Goal: Task Accomplishment & Management: Use online tool/utility

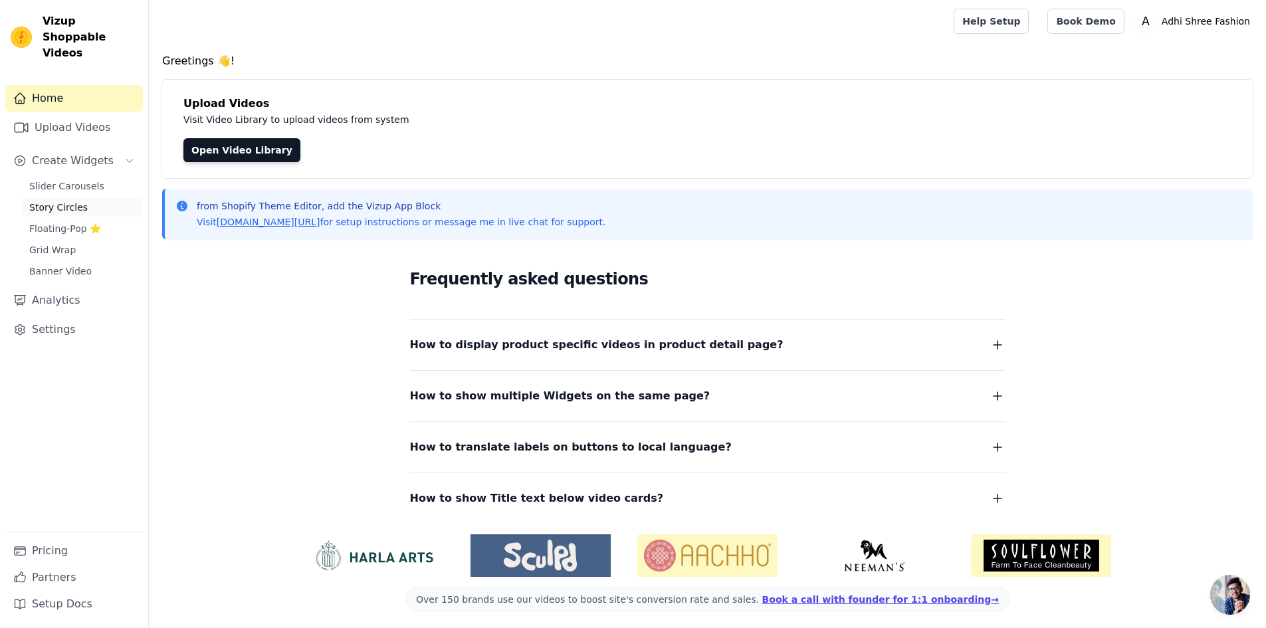
click at [62, 201] on span "Story Circles" at bounding box center [58, 207] width 58 height 13
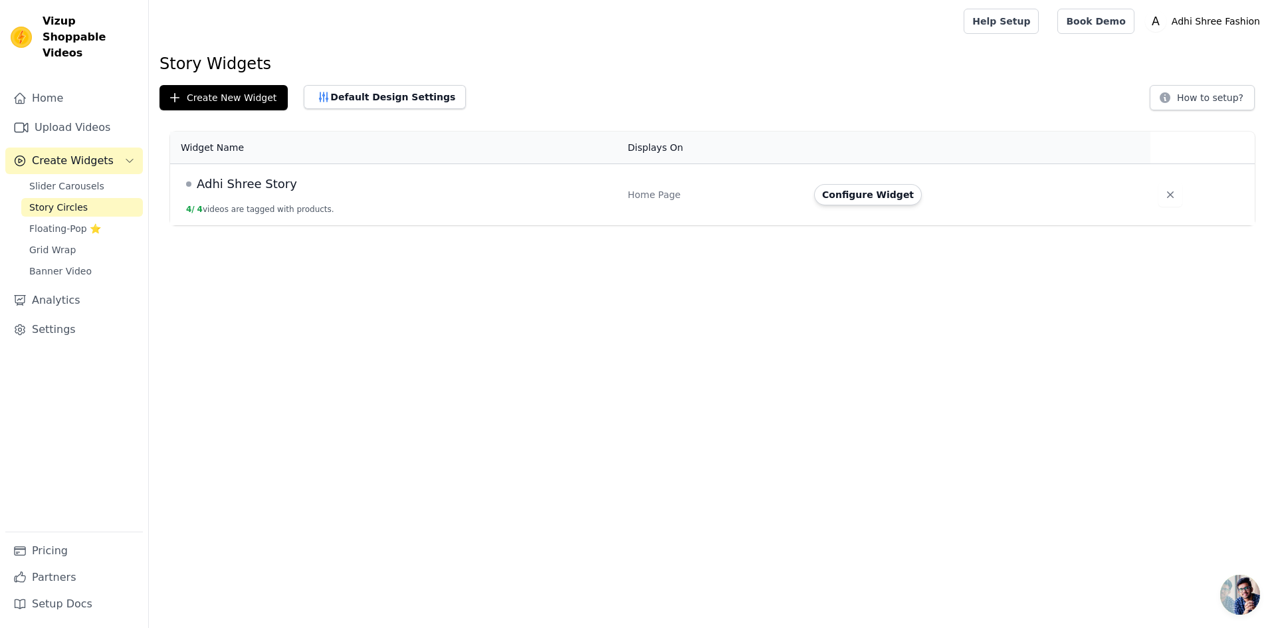
click at [407, 195] on td "Adhi Shree Story 4 / 4 videos are tagged with products." at bounding box center [395, 195] width 450 height 62
click at [865, 197] on button "Configure Widget" at bounding box center [868, 194] width 108 height 21
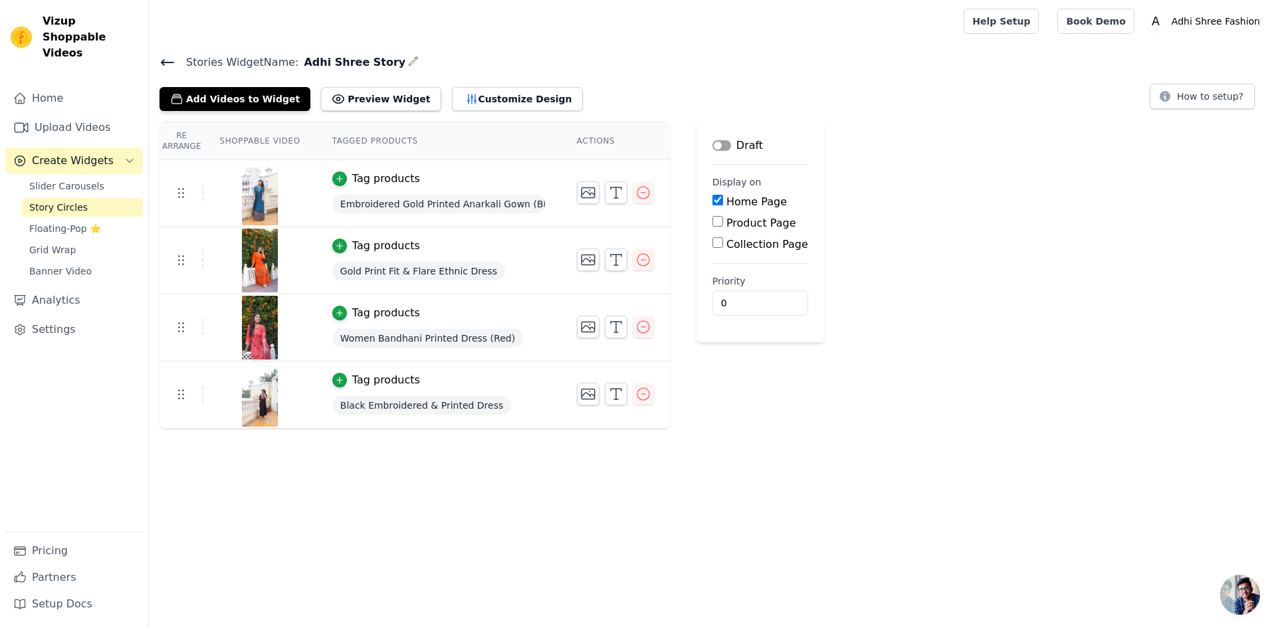
click at [712, 144] on button "Label" at bounding box center [721, 145] width 19 height 11
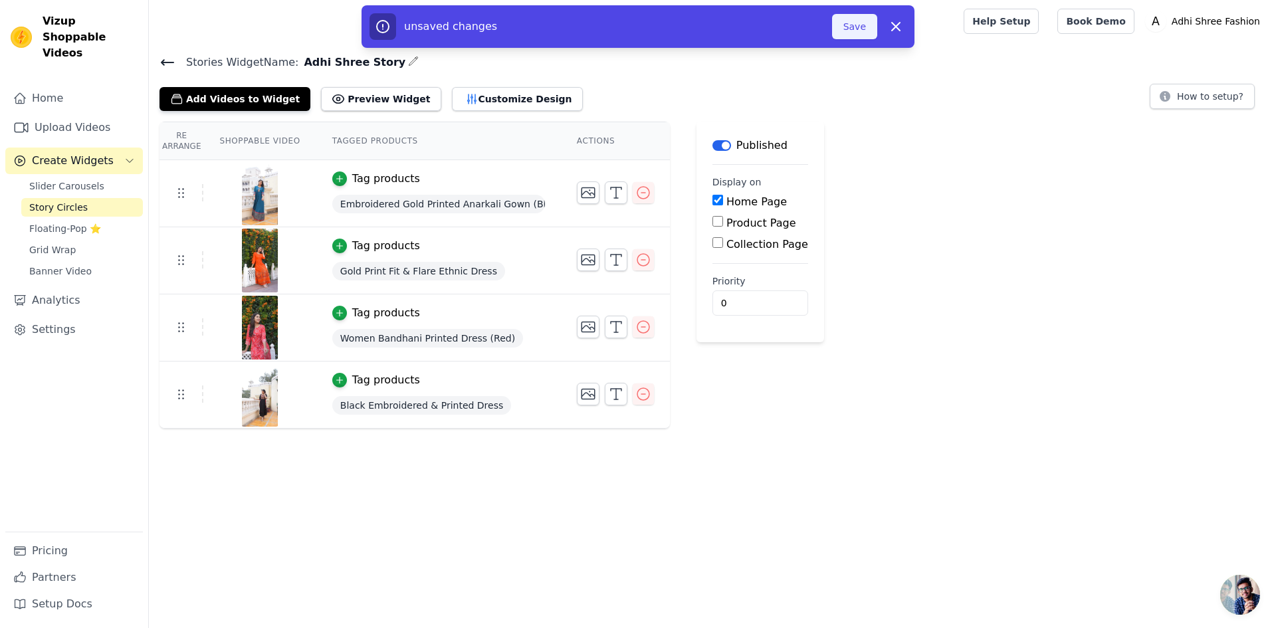
click at [854, 34] on button "Save" at bounding box center [854, 26] width 45 height 25
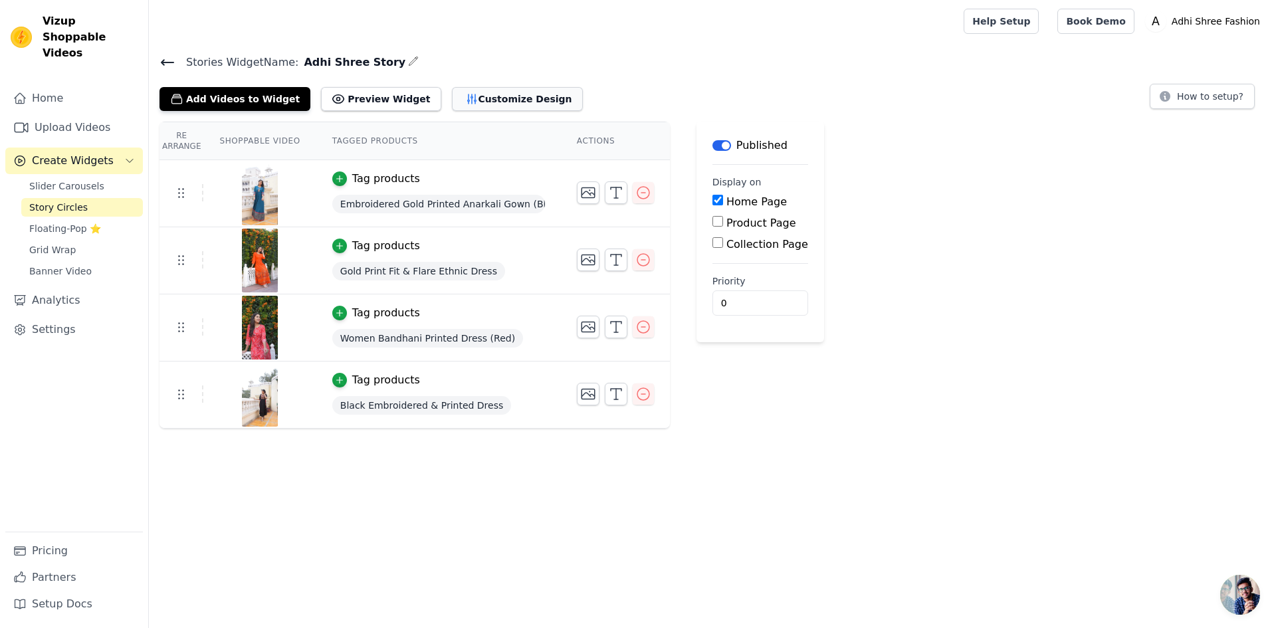
click at [452, 100] on button "Customize Design" at bounding box center [517, 99] width 131 height 24
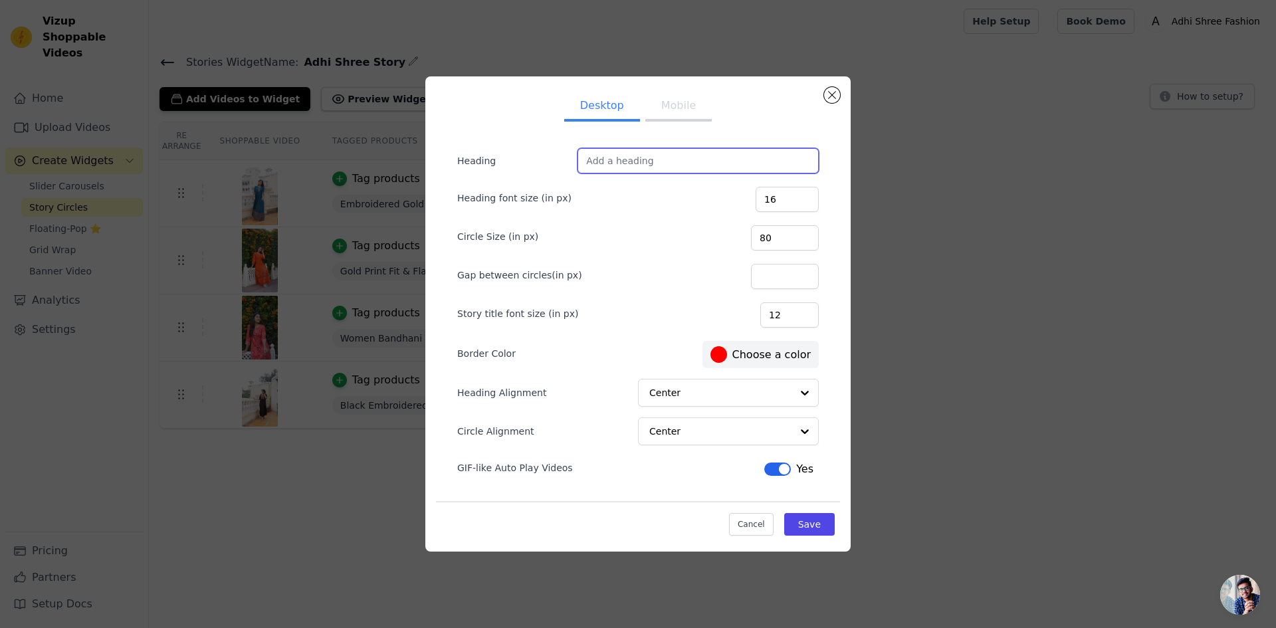
click at [633, 164] on input "Heading" at bounding box center [697, 160] width 241 height 25
click at [666, 112] on button "Mobile" at bounding box center [678, 106] width 66 height 29
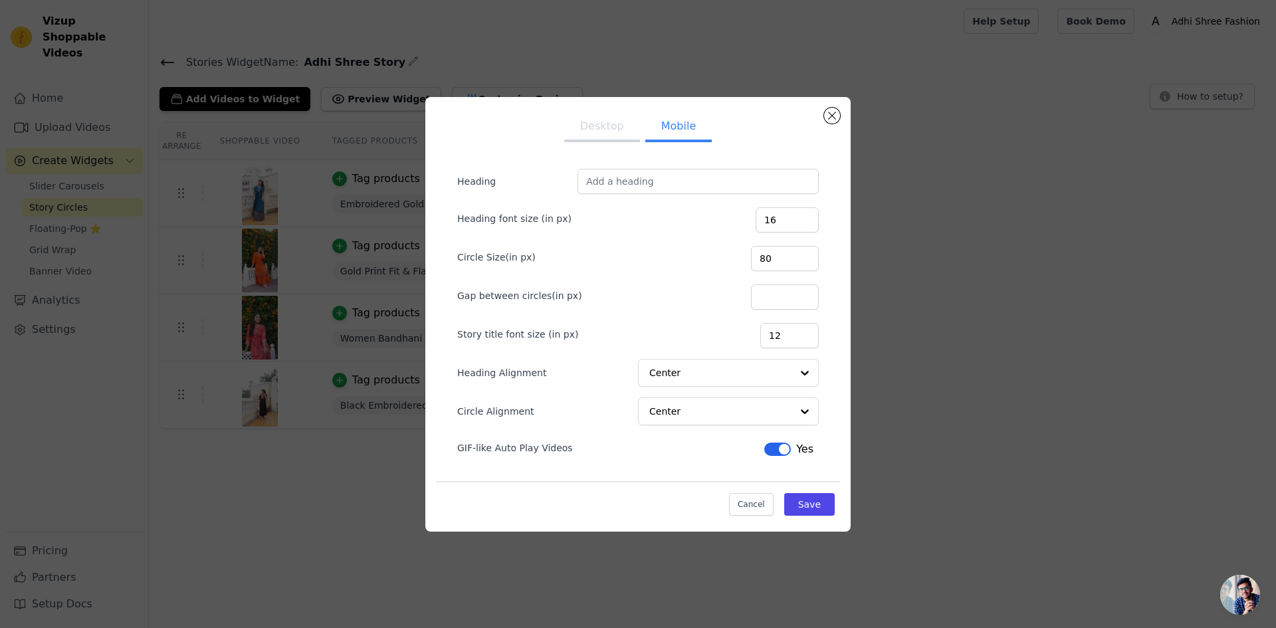
click at [608, 120] on button "Desktop" at bounding box center [602, 127] width 76 height 29
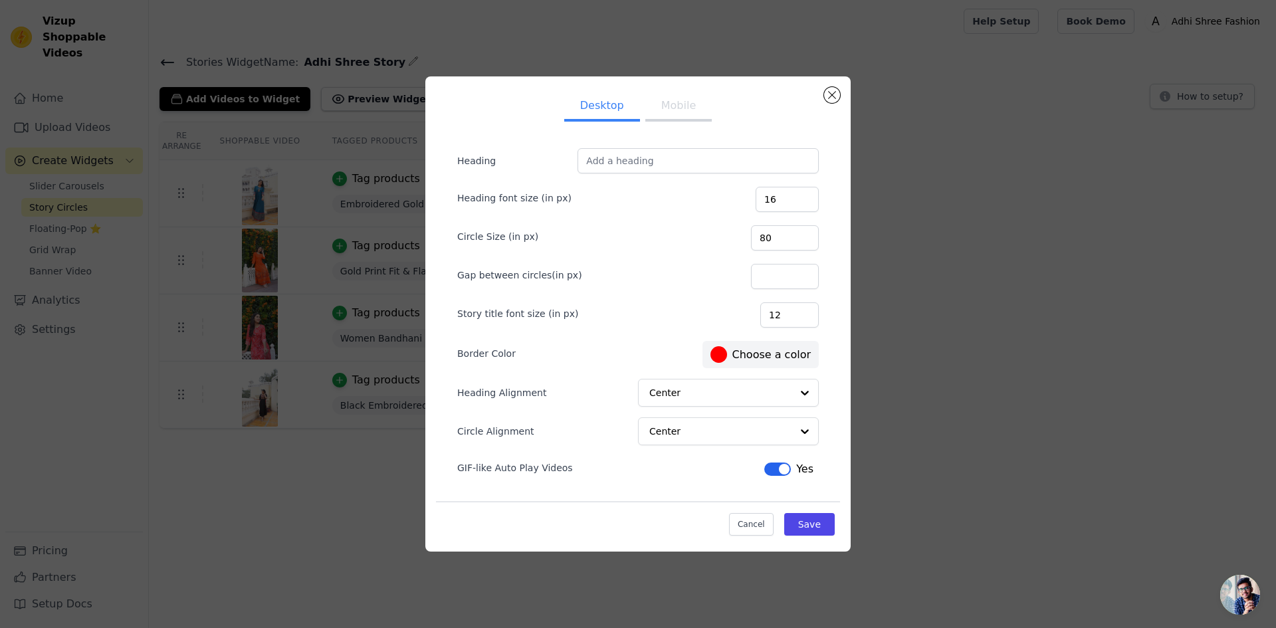
click at [601, 128] on div "Heading Heading font size (in px) 16 Circle Size (in px) 80 Gap between circles…" at bounding box center [638, 334] width 404 height 414
click at [705, 382] on input "Heading Alignment" at bounding box center [720, 392] width 141 height 27
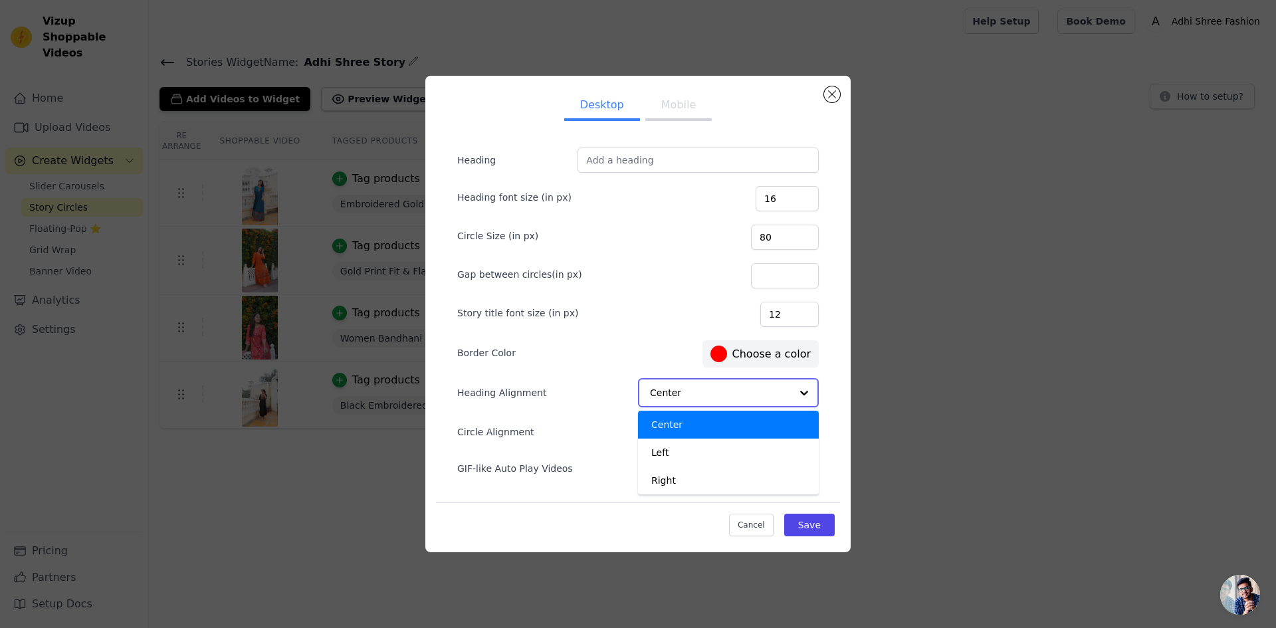
click at [705, 395] on input "Heading Alignment" at bounding box center [720, 392] width 141 height 27
click at [696, 437] on input "Circle Alignment" at bounding box center [720, 431] width 141 height 27
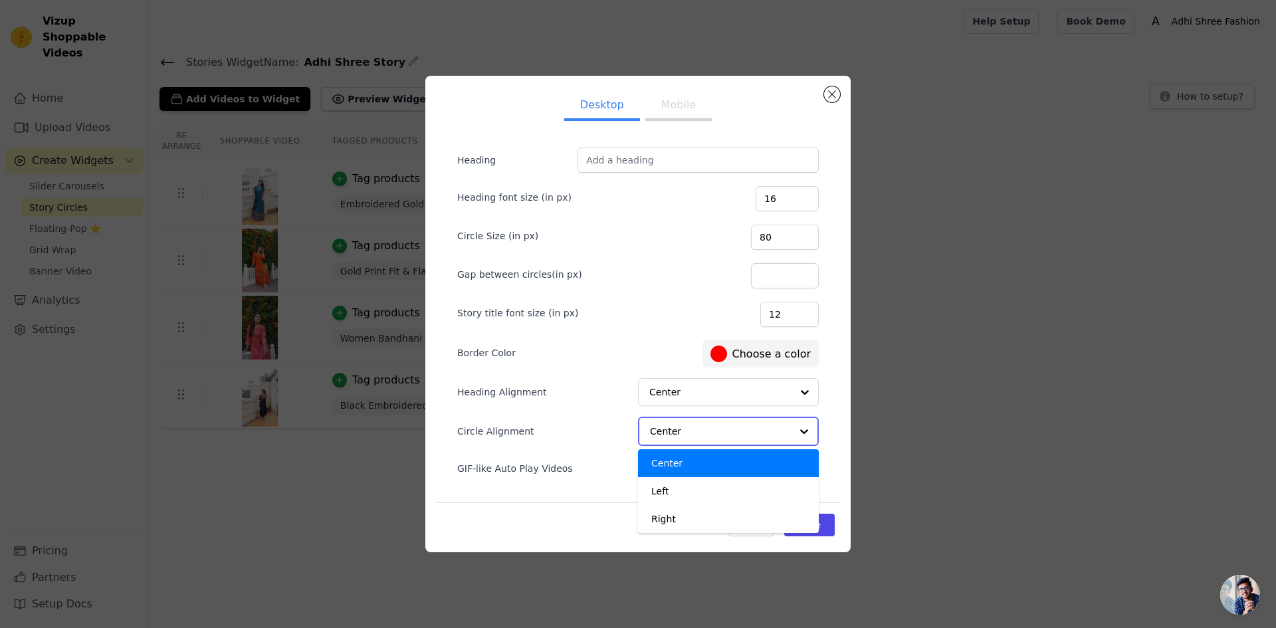
click at [696, 437] on input "Circle Alignment" at bounding box center [720, 431] width 141 height 27
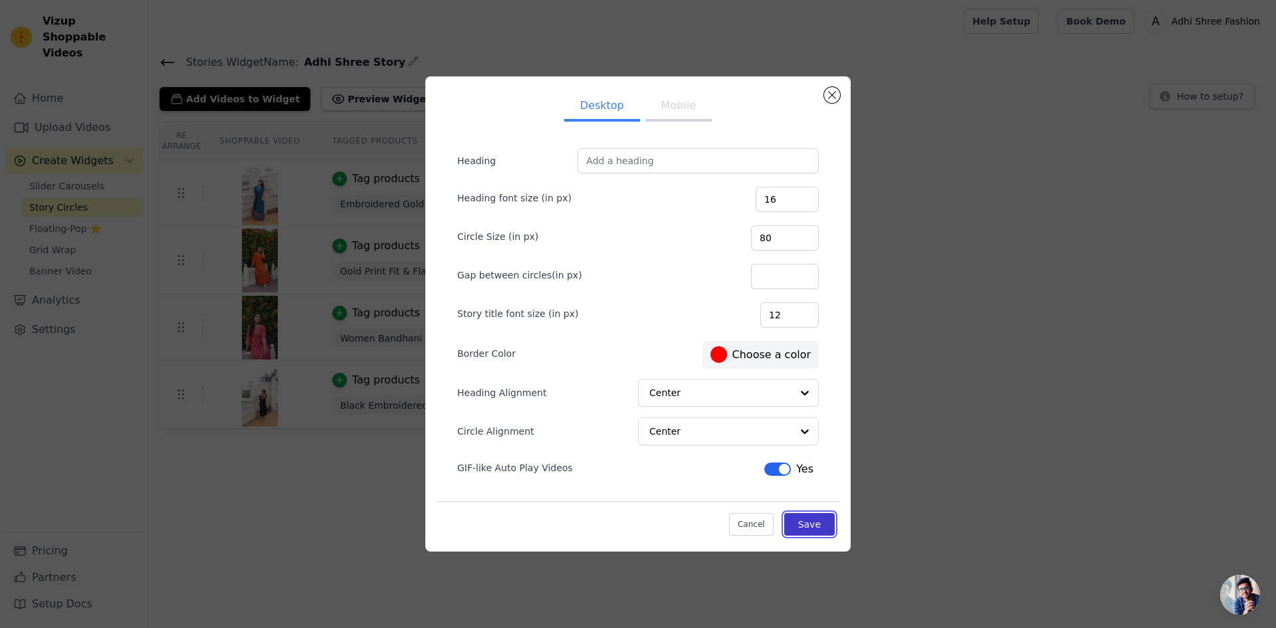
click at [813, 530] on button "Save" at bounding box center [809, 524] width 51 height 23
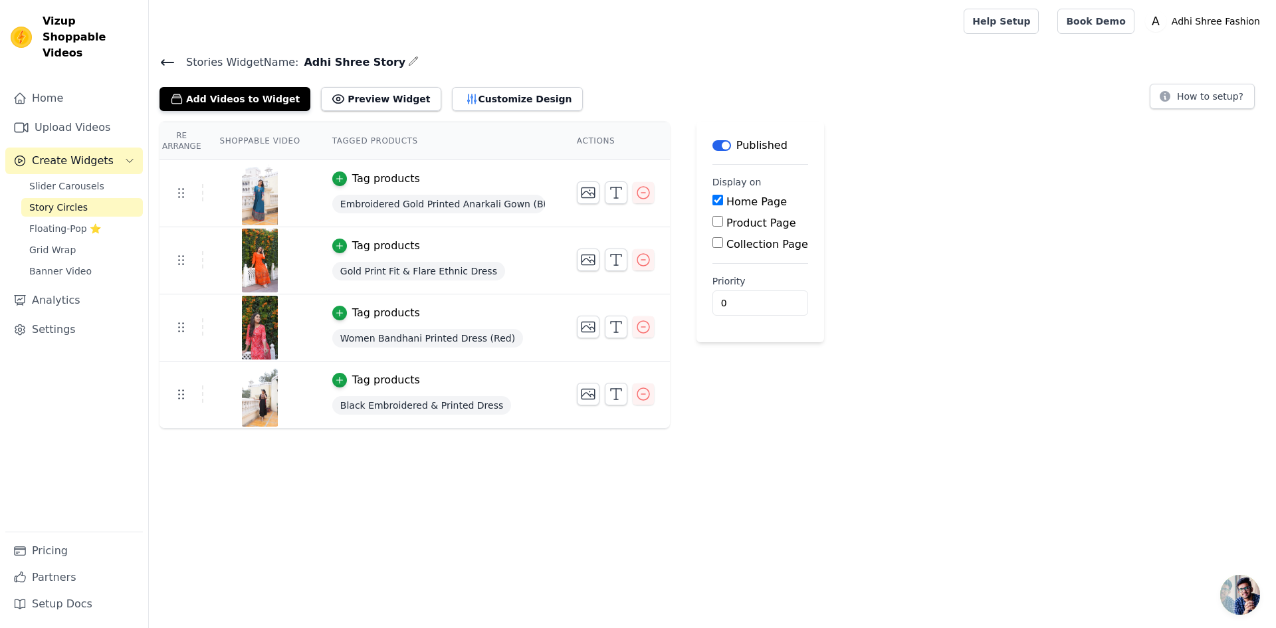
click at [712, 142] on button "Label" at bounding box center [721, 145] width 19 height 11
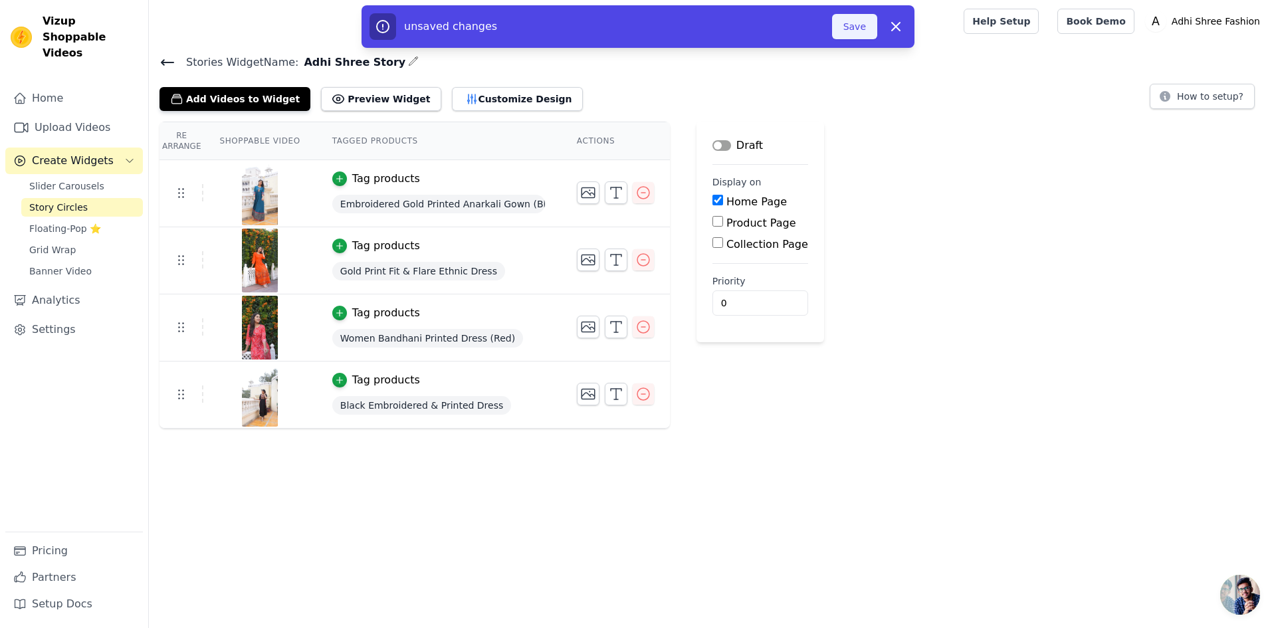
click at [851, 38] on button "Save" at bounding box center [854, 26] width 45 height 25
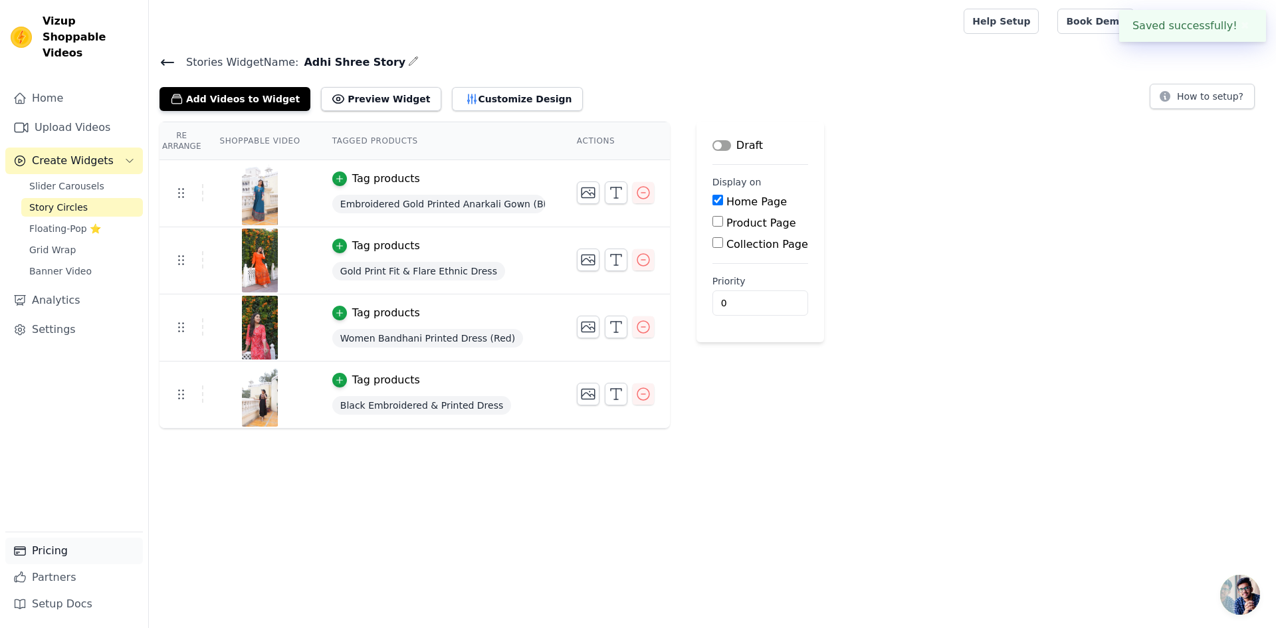
click at [58, 549] on link "Pricing" at bounding box center [74, 551] width 138 height 27
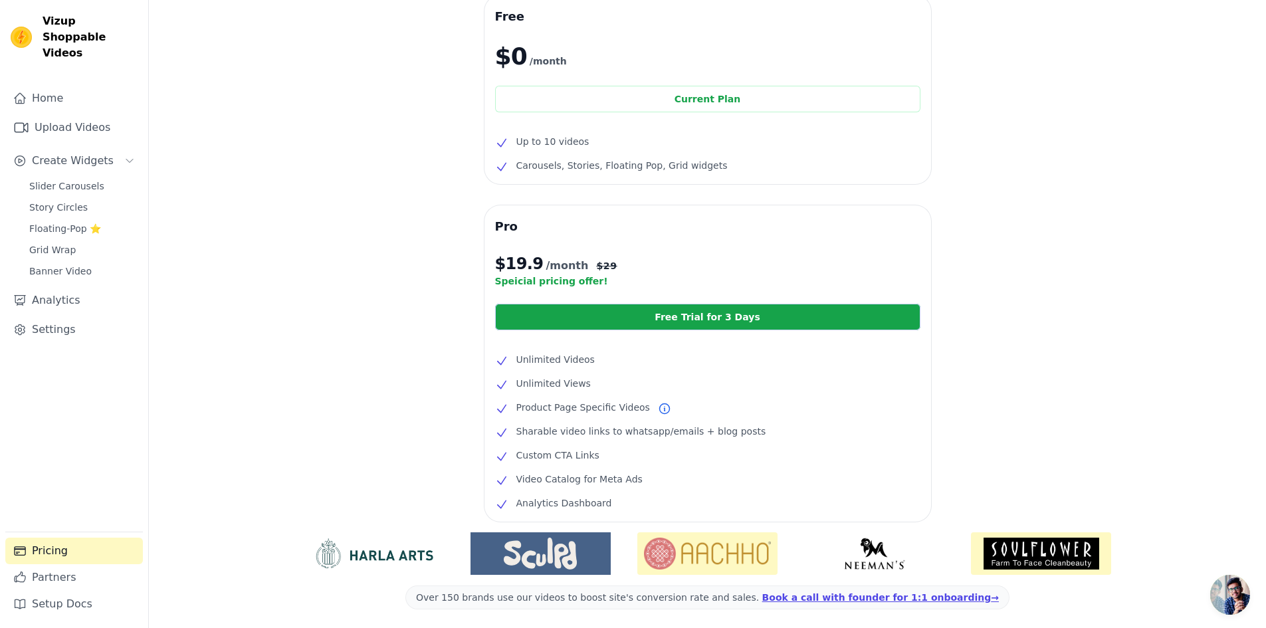
scroll to position [120, 0]
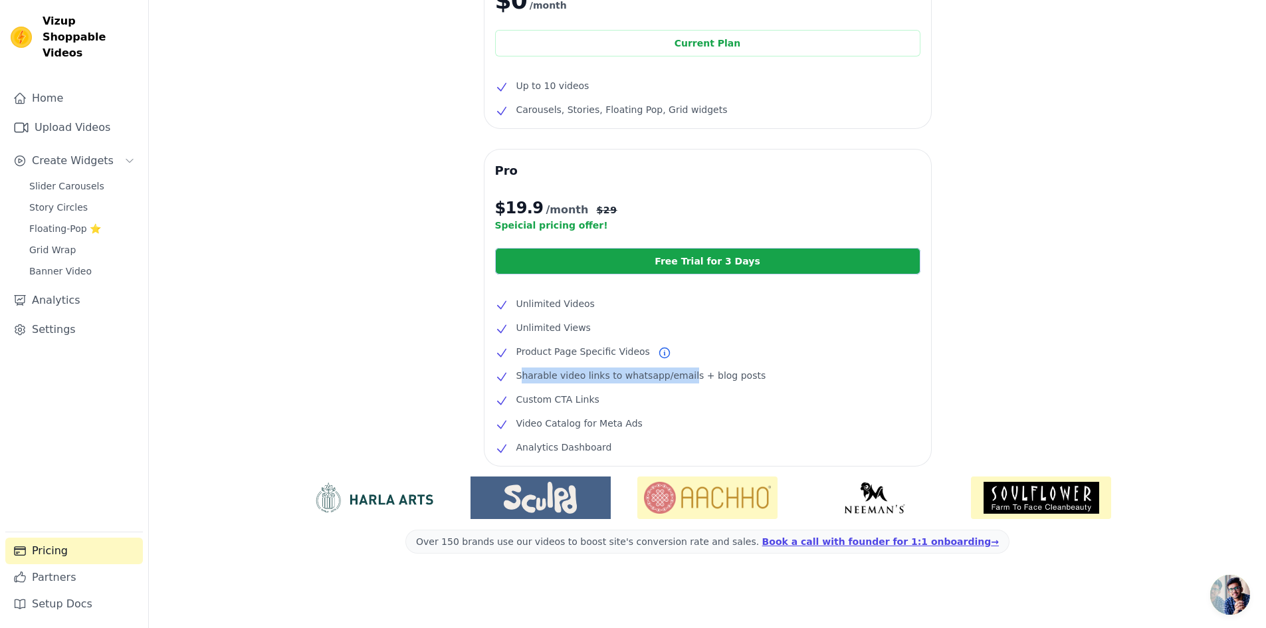
drag, startPoint x: 520, startPoint y: 373, endPoint x: 682, endPoint y: 379, distance: 162.2
click at [681, 379] on span "Sharable video links to whatsapp/emails + blog posts" at bounding box center [641, 375] width 250 height 16
click at [688, 399] on li "Custom CTA Links" at bounding box center [707, 399] width 425 height 16
drag, startPoint x: 519, startPoint y: 399, endPoint x: 673, endPoint y: 404, distance: 154.2
click at [668, 404] on li "Custom CTA Links" at bounding box center [707, 399] width 425 height 16
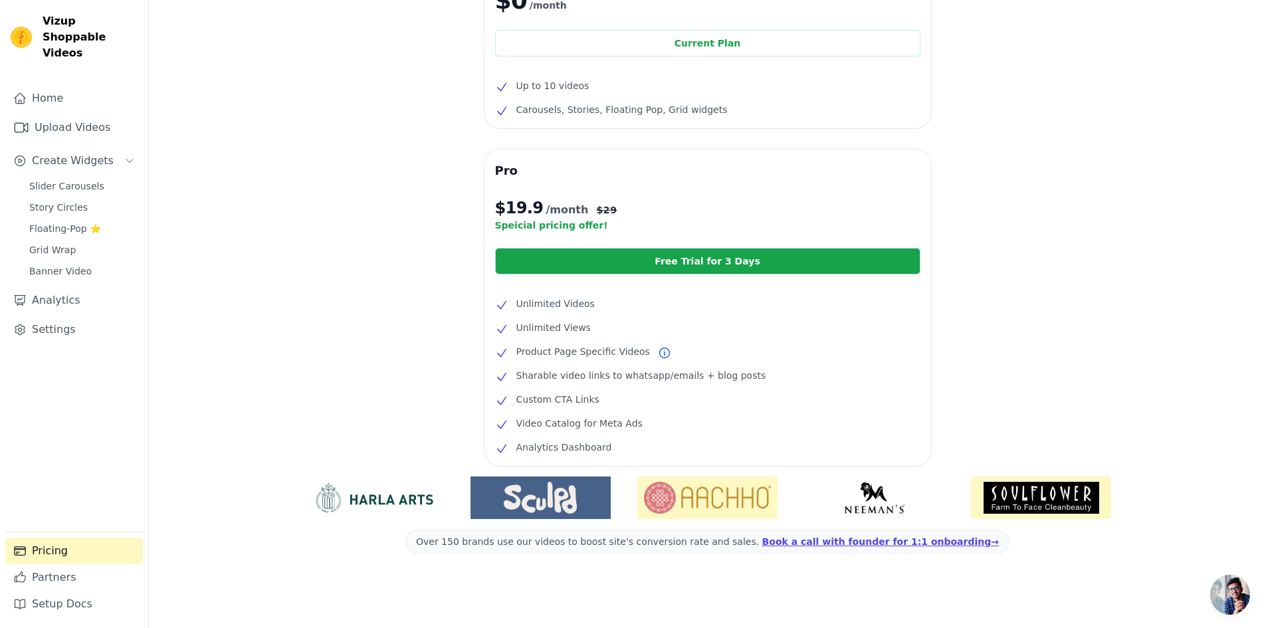
click at [673, 404] on li "Custom CTA Links" at bounding box center [707, 399] width 425 height 16
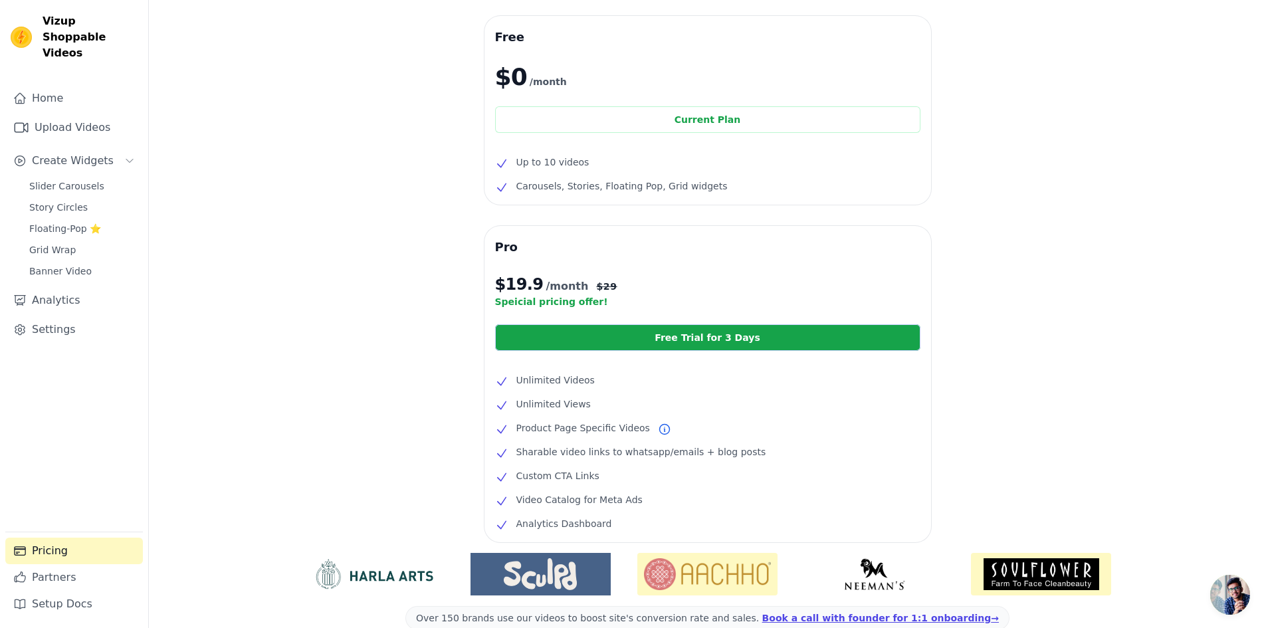
scroll to position [0, 0]
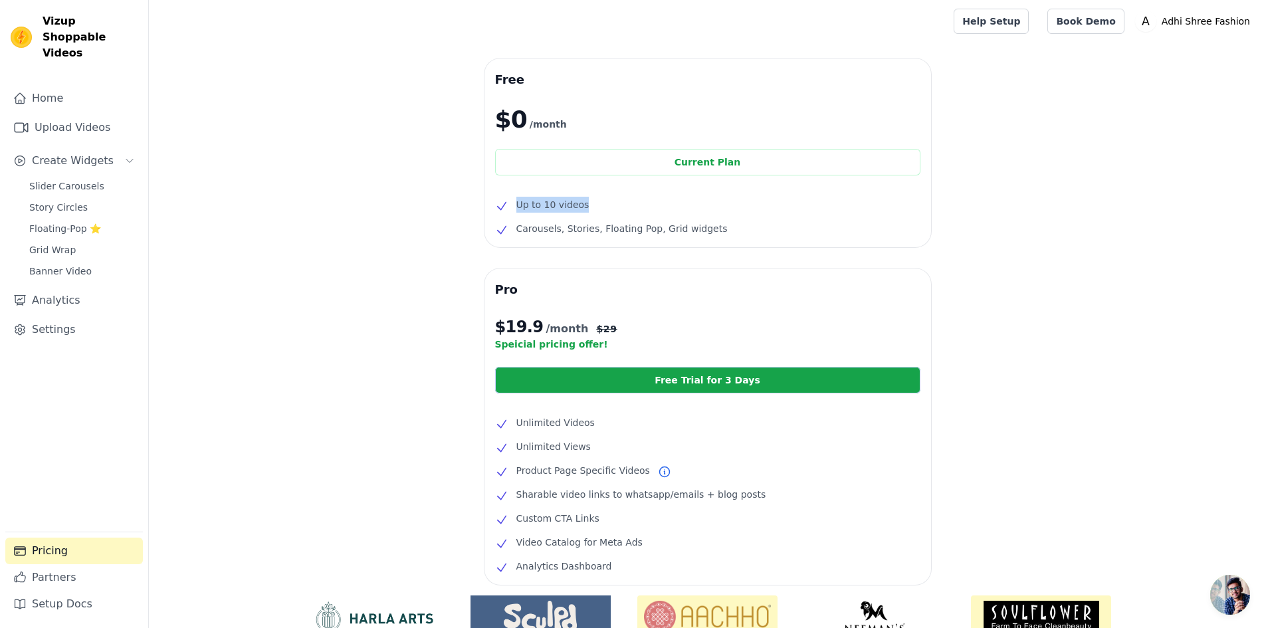
drag, startPoint x: 558, startPoint y: 211, endPoint x: 618, endPoint y: 211, distance: 60.5
click at [618, 211] on li "Up to 10 videos" at bounding box center [707, 205] width 425 height 16
click at [628, 231] on span "Carousels, Stories, Floating Pop, Grid widgets" at bounding box center [621, 229] width 211 height 16
drag, startPoint x: 509, startPoint y: 221, endPoint x: 714, endPoint y: 251, distance: 207.5
click at [710, 251] on div "Free $0 /month Current Plan Up to 10 videos Carousels, Stories, Floating Pop, G…" at bounding box center [707, 321] width 447 height 526
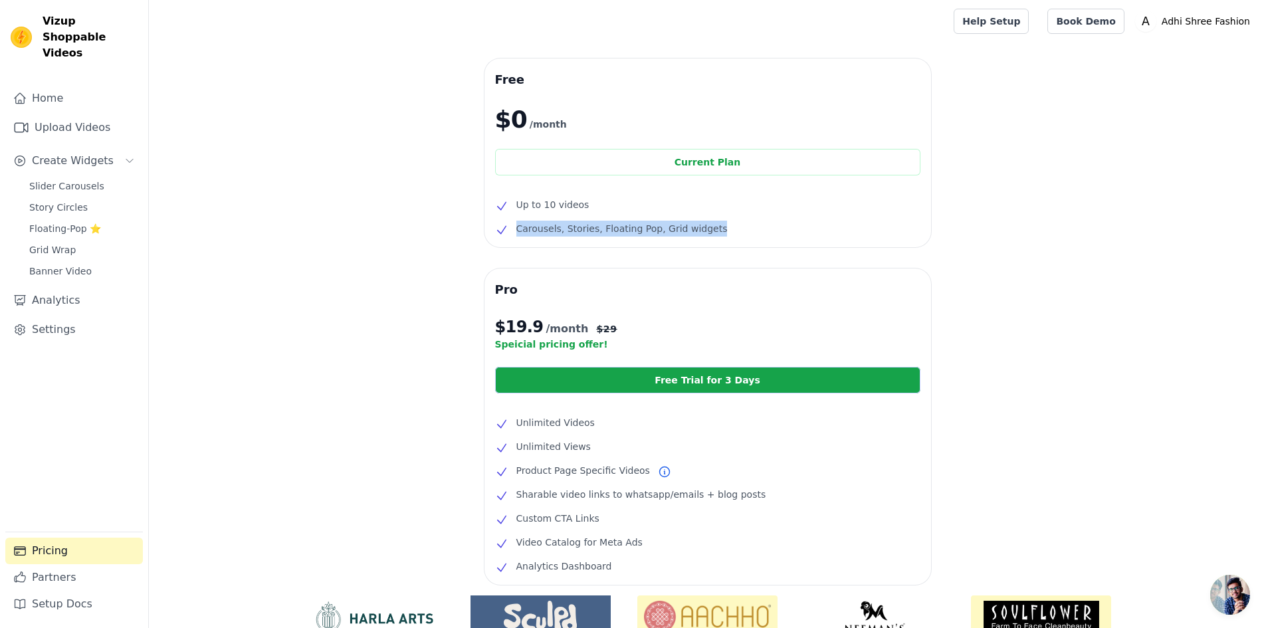
click at [715, 256] on div "Free $0 /month Current Plan Up to 10 videos Carousels, Stories, Floating Pop, G…" at bounding box center [707, 321] width 447 height 526
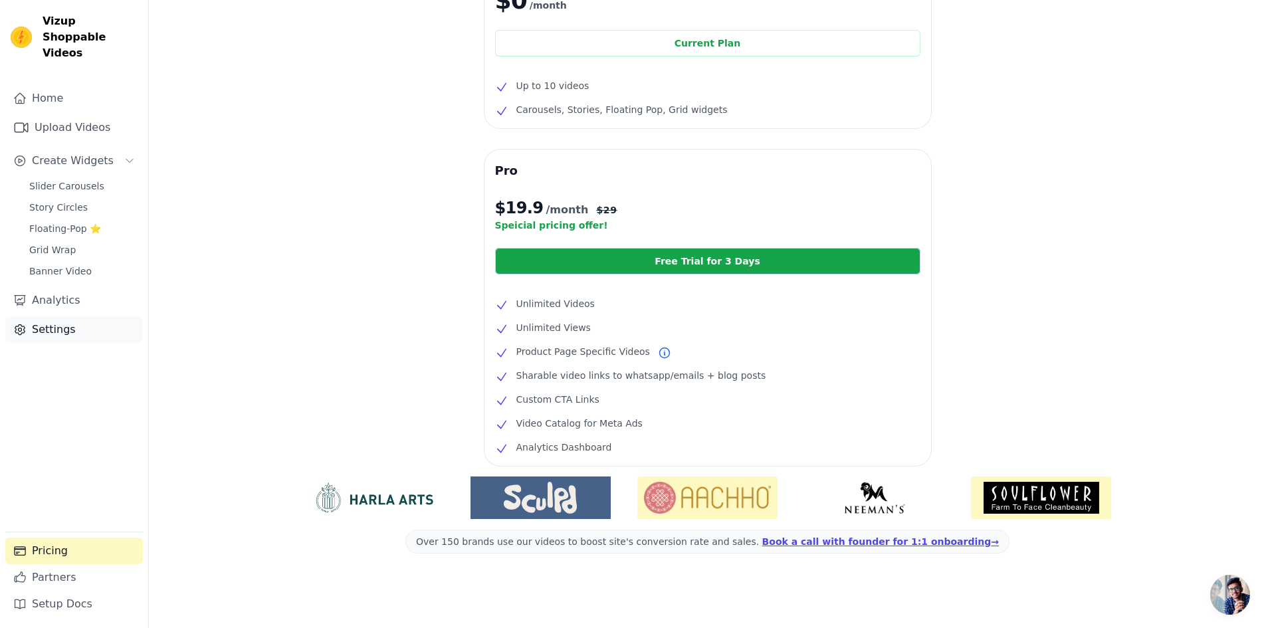
click at [60, 316] on link "Settings" at bounding box center [74, 329] width 138 height 27
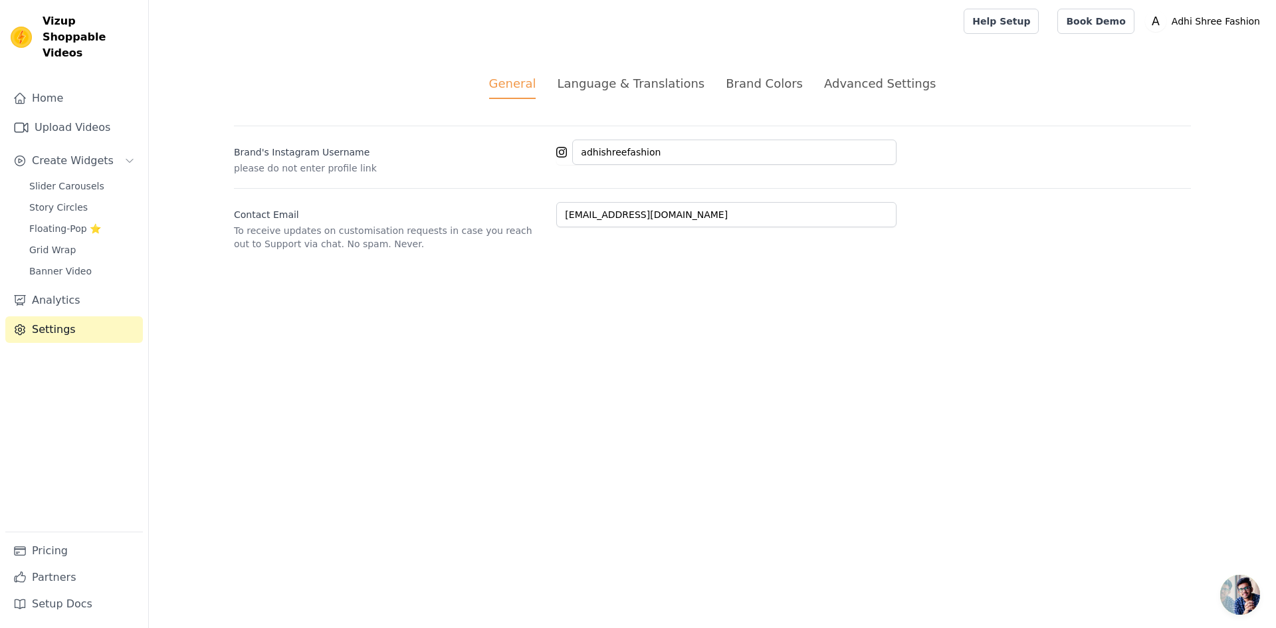
click at [643, 92] on div "Language & Translations" at bounding box center [631, 83] width 148 height 18
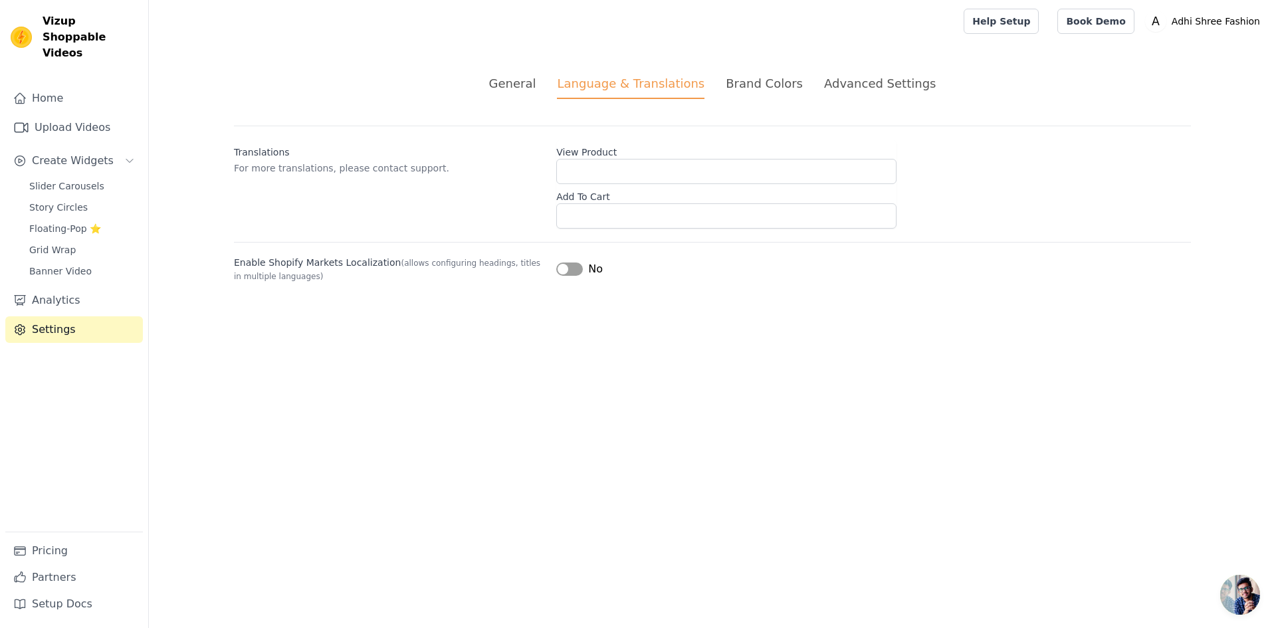
click at [794, 87] on div "Brand Colors" at bounding box center [764, 83] width 77 height 18
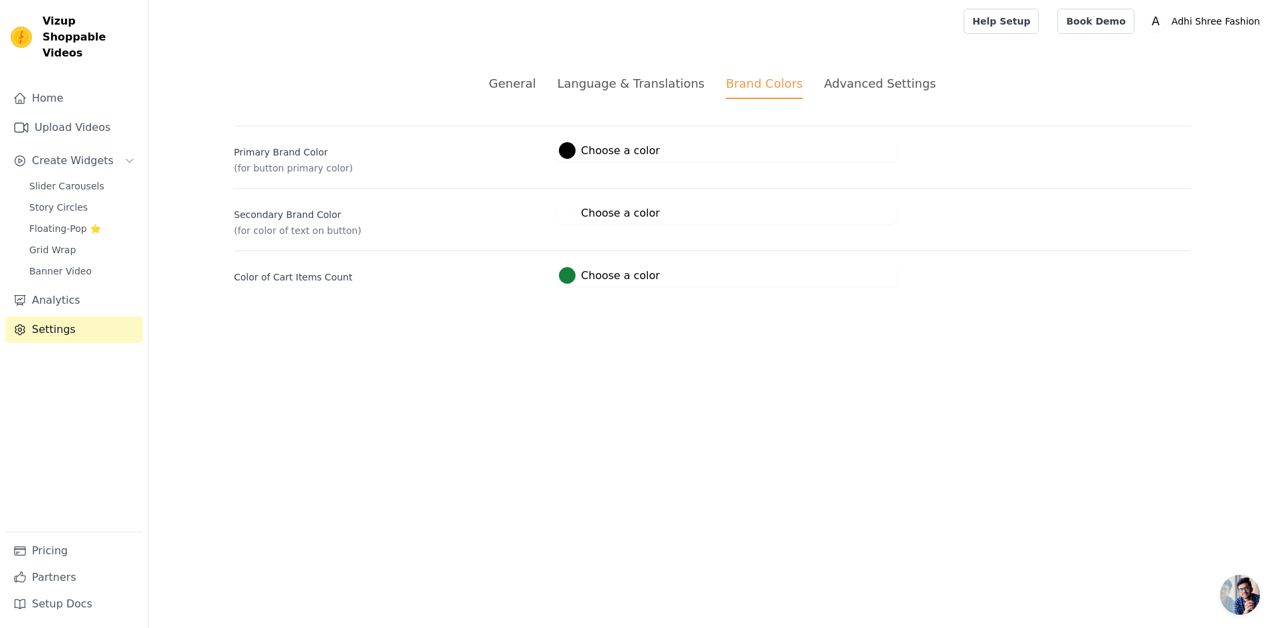
click at [827, 90] on div "Advanced Settings" at bounding box center [880, 83] width 112 height 18
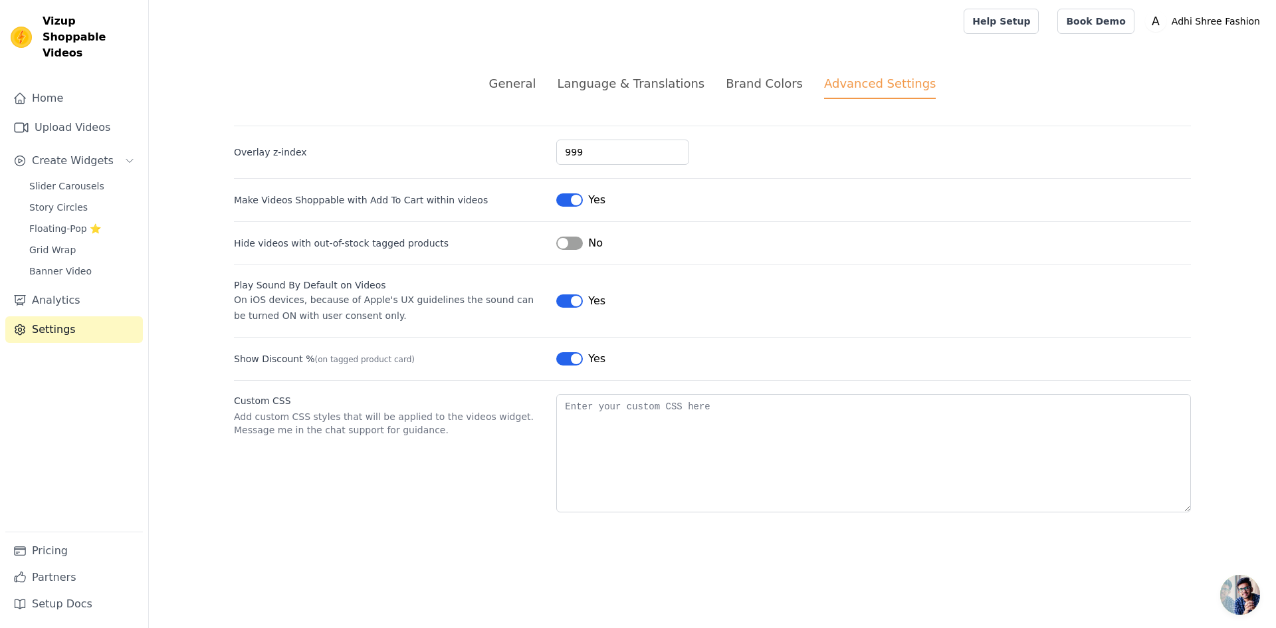
click at [601, 91] on div "Language & Translations" at bounding box center [631, 83] width 148 height 18
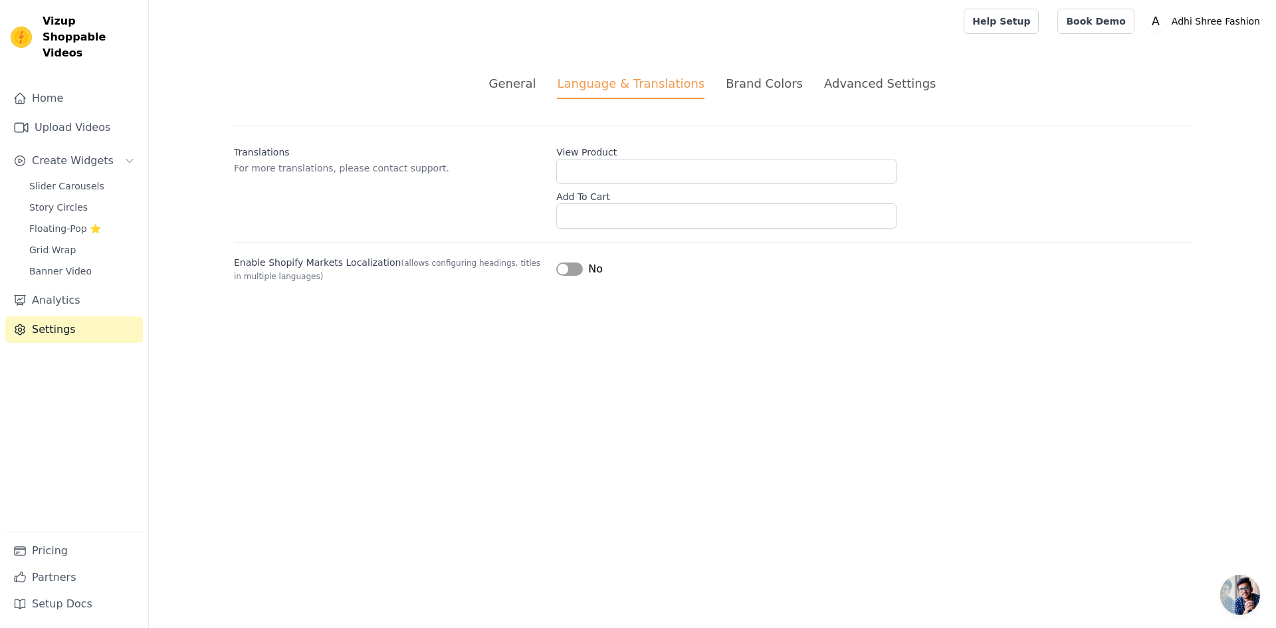
click at [521, 90] on div "General" at bounding box center [512, 83] width 47 height 18
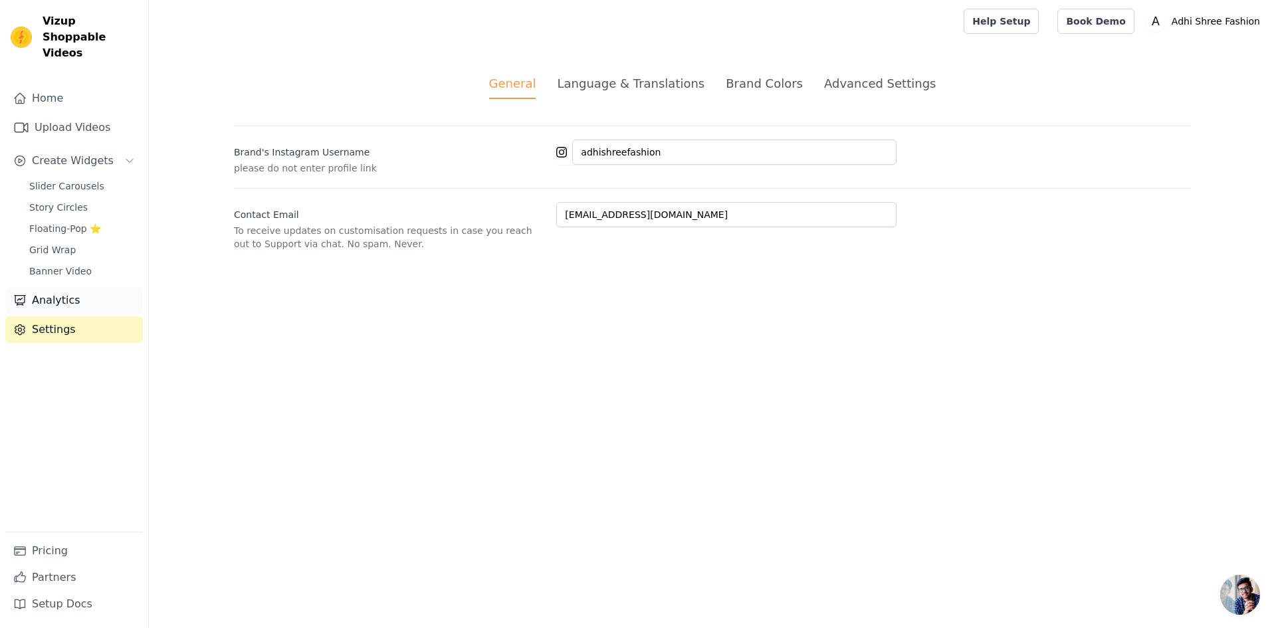
click at [63, 293] on link "Analytics" at bounding box center [74, 300] width 138 height 27
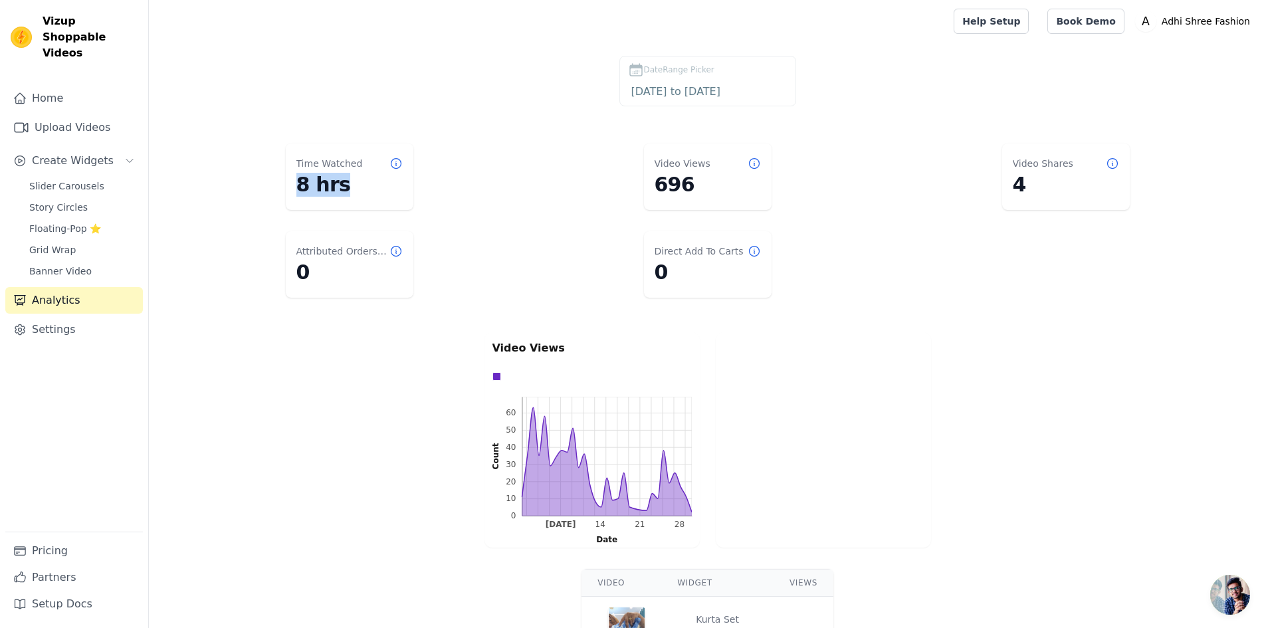
drag, startPoint x: 295, startPoint y: 192, endPoint x: 721, endPoint y: 227, distance: 427.4
click at [461, 192] on dl "Time Watched 8 hrs Video Views 696 Video Shares 4 Attributed Orders Count 0 Dir…" at bounding box center [707, 220] width 1064 height 165
drag, startPoint x: 695, startPoint y: 187, endPoint x: 655, endPoint y: 181, distance: 41.0
click at [655, 181] on dd "696" at bounding box center [708, 185] width 106 height 24
click at [849, 246] on dl "Time Watched 8 hrs Video Views 696 Video Shares 4 Attributed Orders Count 0 Dir…" at bounding box center [707, 220] width 1064 height 165
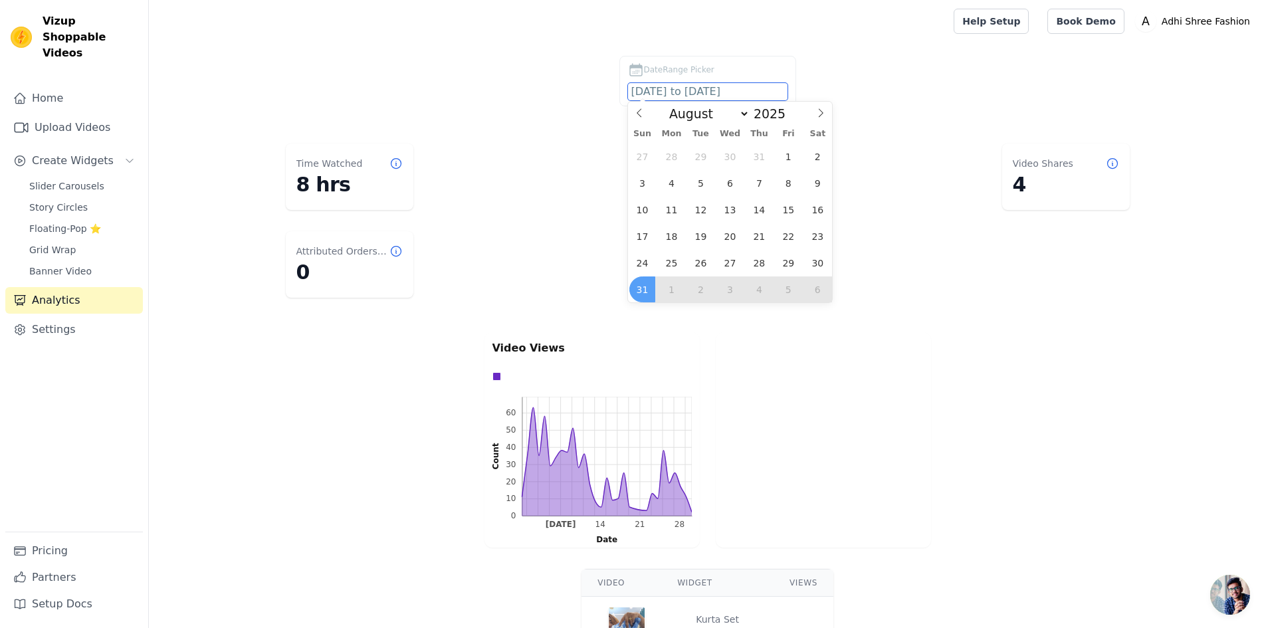
click at [775, 97] on input "[DATE] to [DATE]" at bounding box center [707, 91] width 159 height 17
click at [791, 159] on span "1" at bounding box center [788, 157] width 26 height 26
type input "[DATE]"
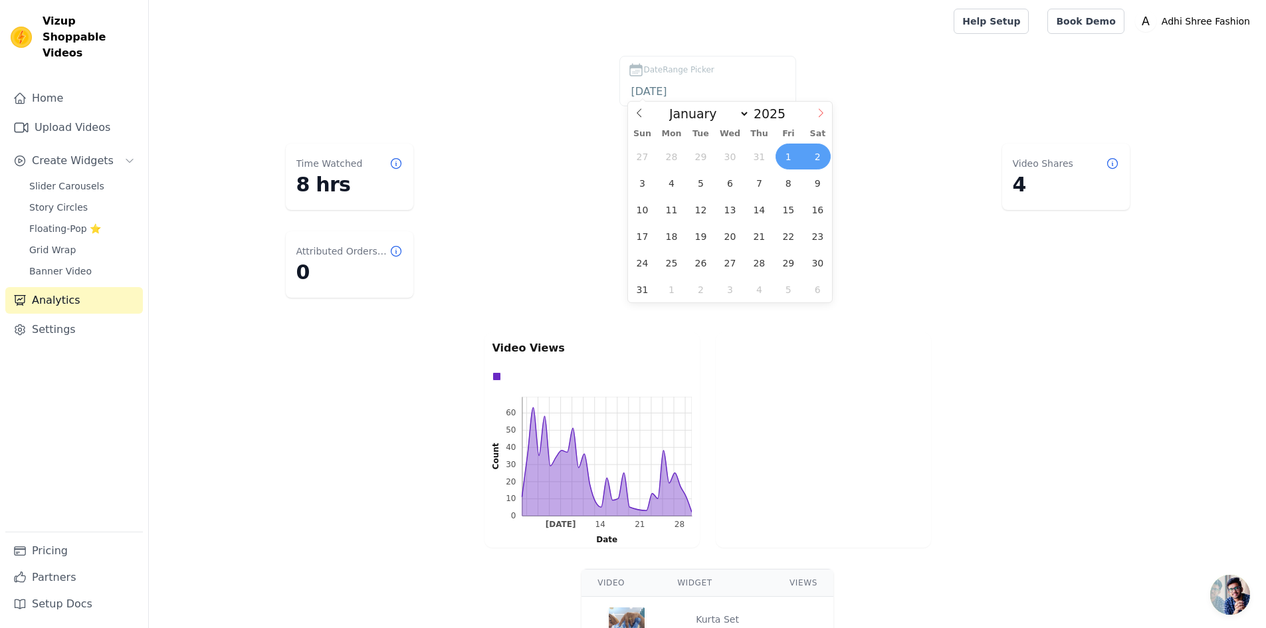
click at [824, 108] on icon at bounding box center [820, 112] width 9 height 9
select select "8"
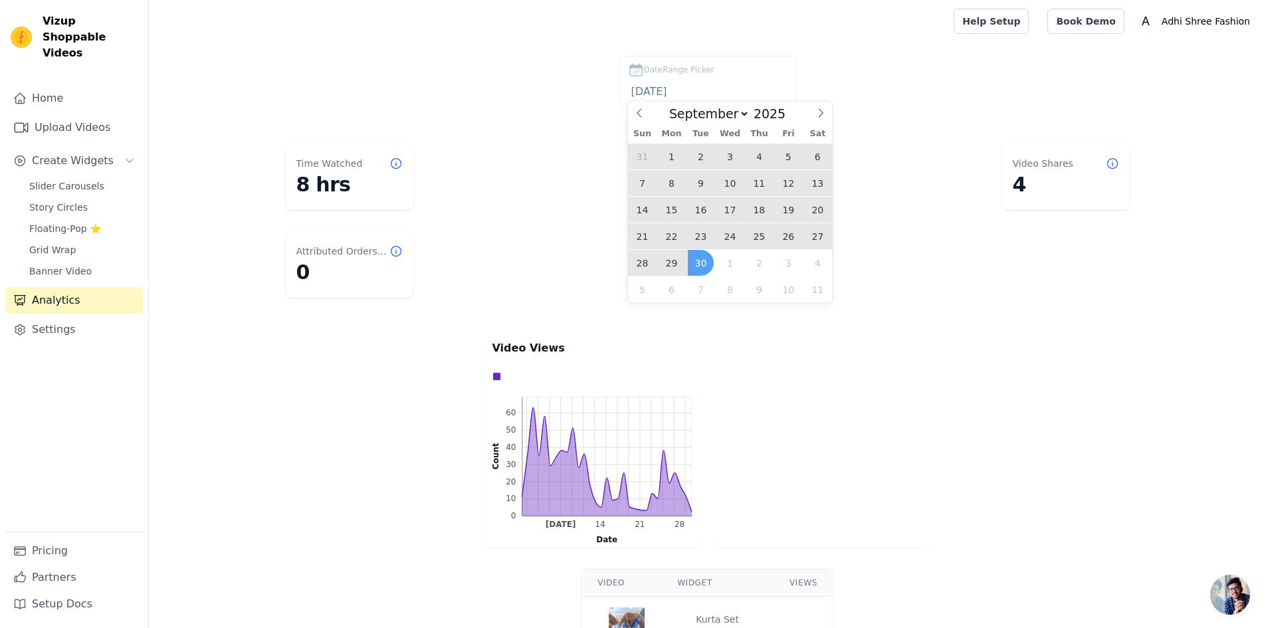
click at [701, 262] on span "30" at bounding box center [701, 263] width 26 height 26
type input "[DATE] to [DATE]"
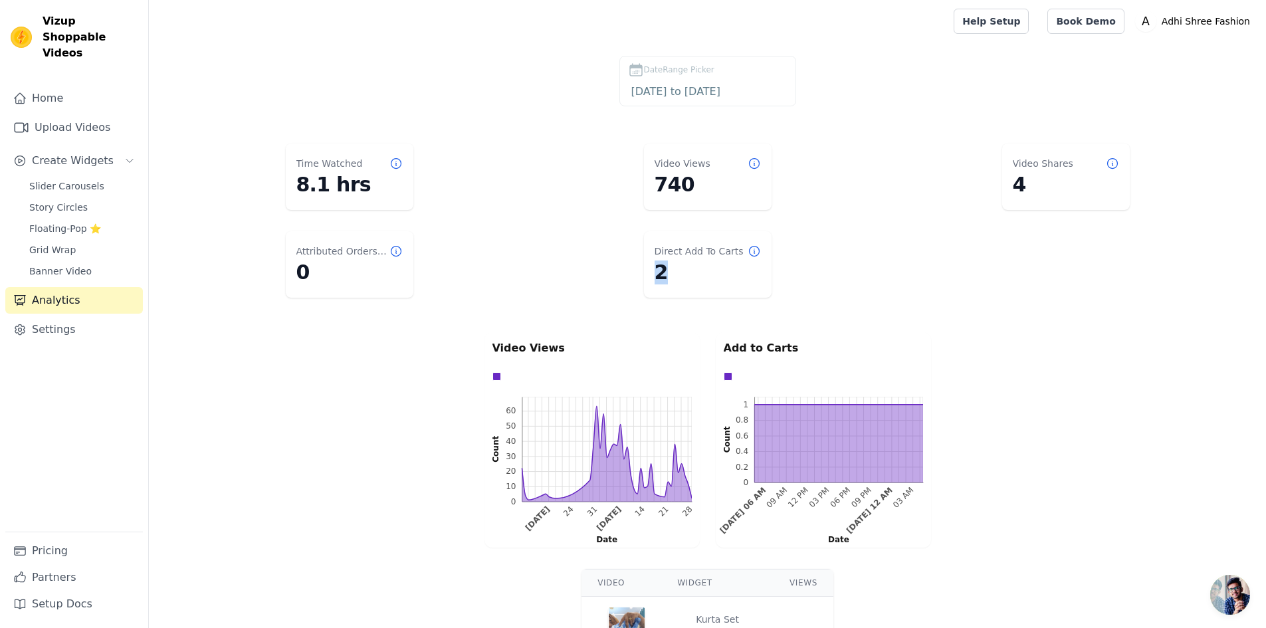
drag, startPoint x: 655, startPoint y: 288, endPoint x: 631, endPoint y: 296, distance: 25.2
click at [632, 296] on dl "Time Watched 8.1 hrs Video Views 740 Video Shares 4 Attributed Orders Count 0 D…" at bounding box center [707, 220] width 1064 height 165
click at [621, 298] on dl "Time Watched 8.1 hrs Video Views 740 Video Shares 4 Attributed Orders Count 0 D…" at bounding box center [707, 220] width 1064 height 165
